Goal: Transaction & Acquisition: Purchase product/service

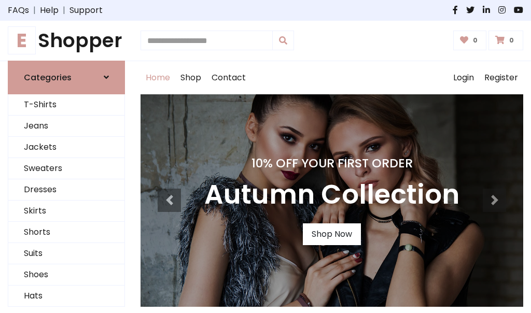
click at [265, 157] on h4 "10% Off Your First Order" at bounding box center [331, 163] width 255 height 15
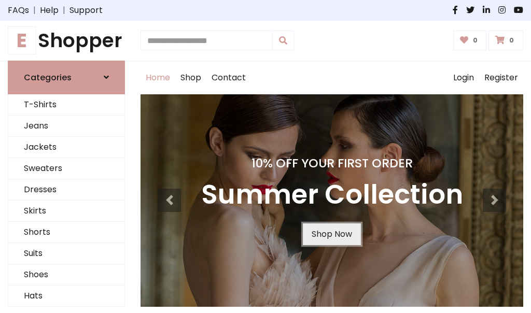
click at [331, 234] on link "Shop Now" at bounding box center [332, 234] width 58 height 22
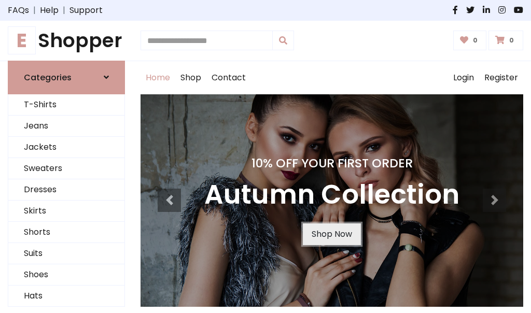
click at [331, 234] on link "Shop Now" at bounding box center [332, 234] width 58 height 22
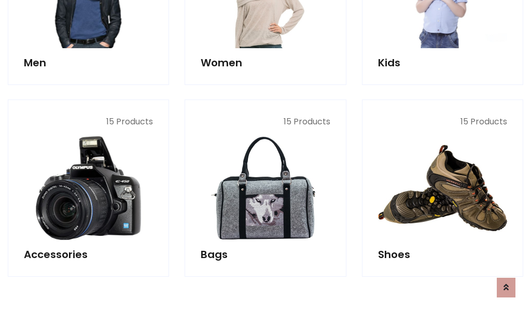
scroll to position [1034, 0]
